Goal: Transaction & Acquisition: Purchase product/service

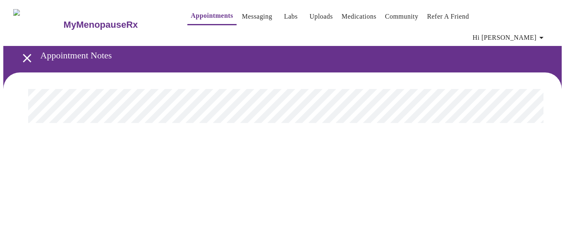
click at [242, 12] on link "Messaging" at bounding box center [257, 17] width 30 height 12
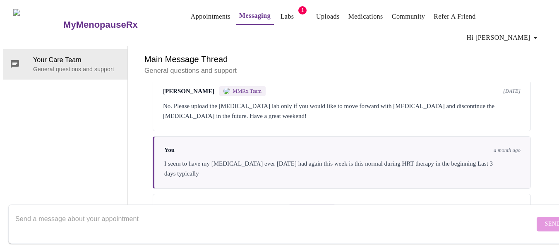
scroll to position [130, 0]
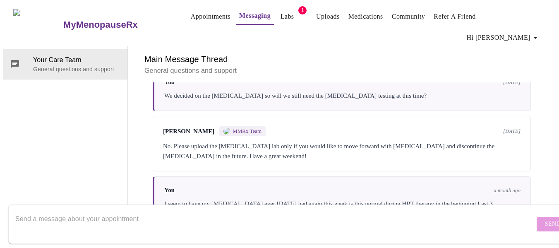
click at [281, 17] on link "Labs" at bounding box center [288, 17] width 14 height 12
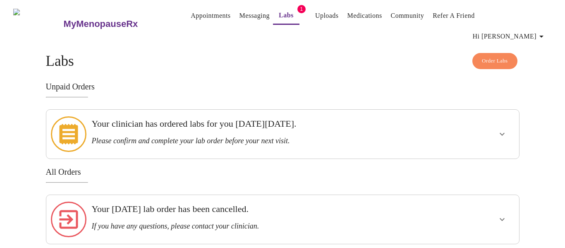
click at [242, 137] on h3 "Please confirm and complete your lab order before your next visit." at bounding box center [259, 141] width 337 height 9
click at [501, 133] on icon "show more" at bounding box center [502, 134] width 5 height 3
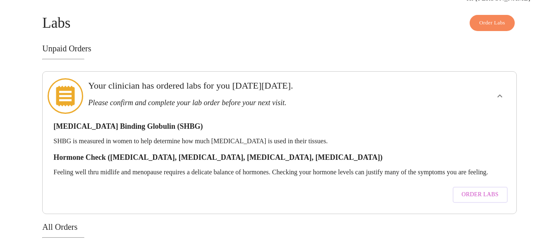
scroll to position [83, 0]
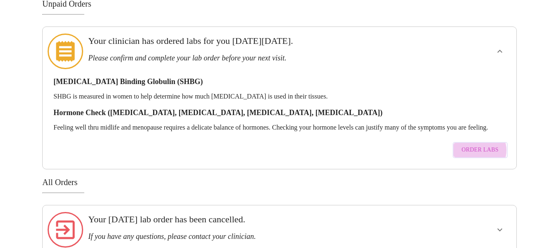
click at [480, 145] on span "Order Labs" at bounding box center [480, 150] width 37 height 10
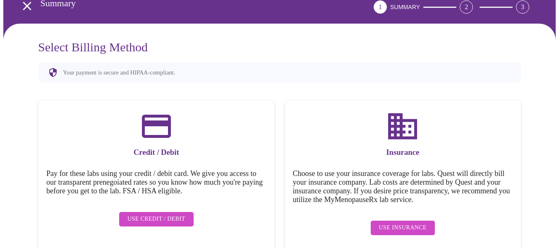
scroll to position [55, 0]
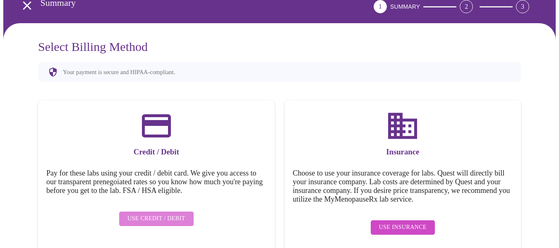
click at [166, 214] on span "Use Credit / Debit" at bounding box center [156, 219] width 58 height 10
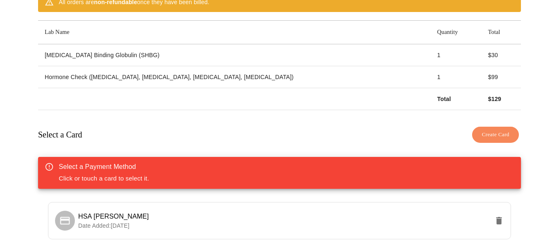
scroll to position [137, 0]
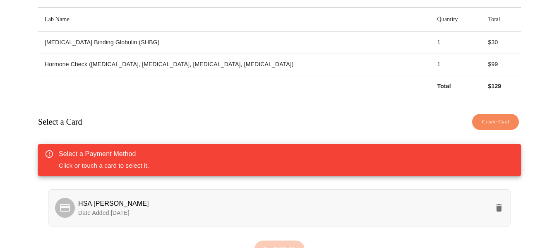
click at [270, 199] on span "HSA [PERSON_NAME]" at bounding box center [283, 204] width 411 height 10
click at [284, 244] on span "Pay $129.00" at bounding box center [279, 249] width 31 height 11
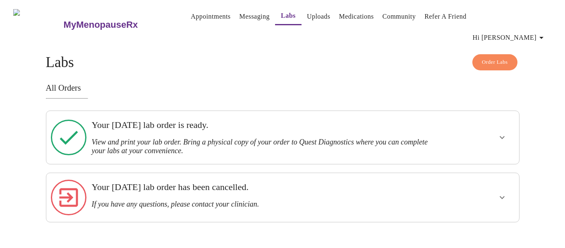
click at [497, 127] on button "show more" at bounding box center [503, 137] width 20 height 20
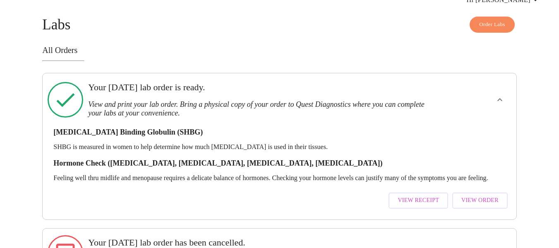
scroll to position [23, 0]
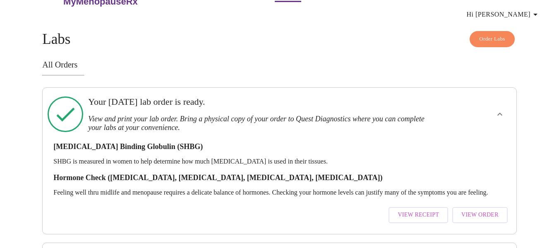
click at [409, 210] on span "View Receipt" at bounding box center [418, 215] width 41 height 10
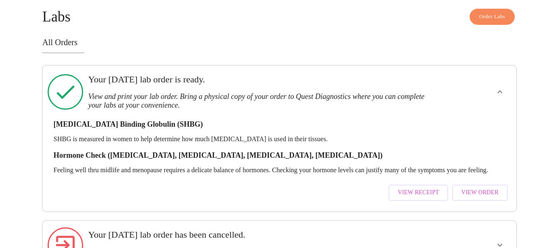
scroll to position [65, 0]
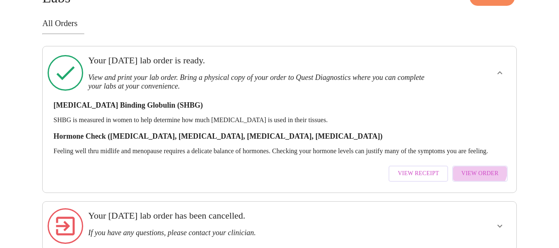
click at [469, 166] on button "View Order" at bounding box center [479, 174] width 55 height 16
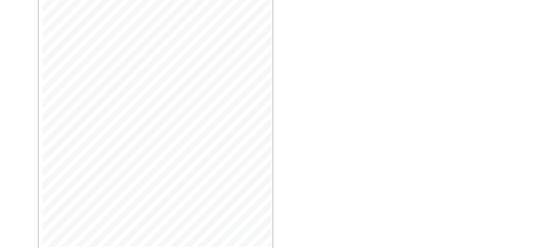
scroll to position [248, 0]
click at [57, 224] on span "Open Larger PDF" at bounding box center [75, 229] width 53 height 10
